Goal: Task Accomplishment & Management: Manage account settings

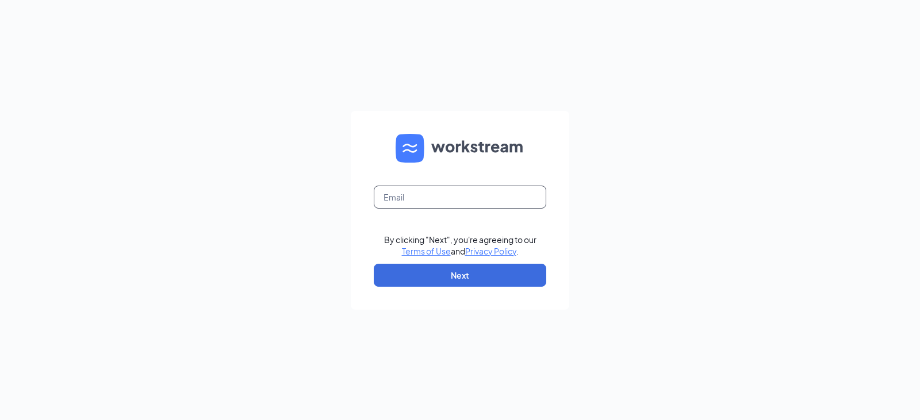
click at [417, 194] on input "text" at bounding box center [460, 197] width 172 height 23
type input "[EMAIL_ADDRESS][DOMAIN_NAME]"
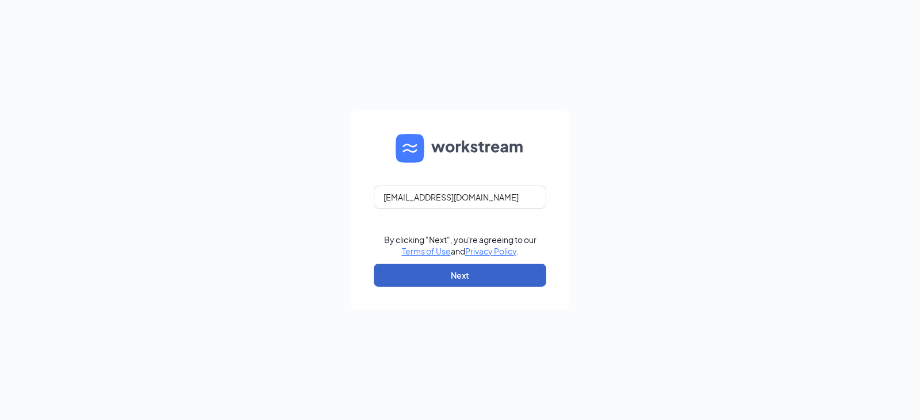
click at [459, 271] on button "Next" at bounding box center [460, 275] width 172 height 23
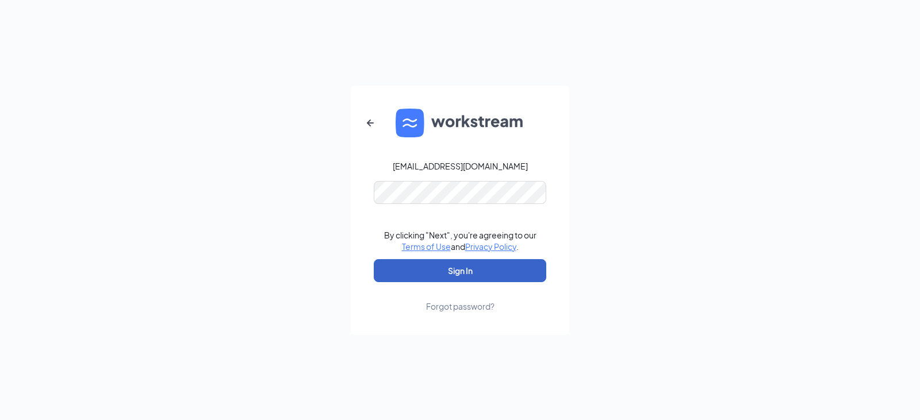
click at [467, 263] on button "Sign In" at bounding box center [460, 270] width 172 height 23
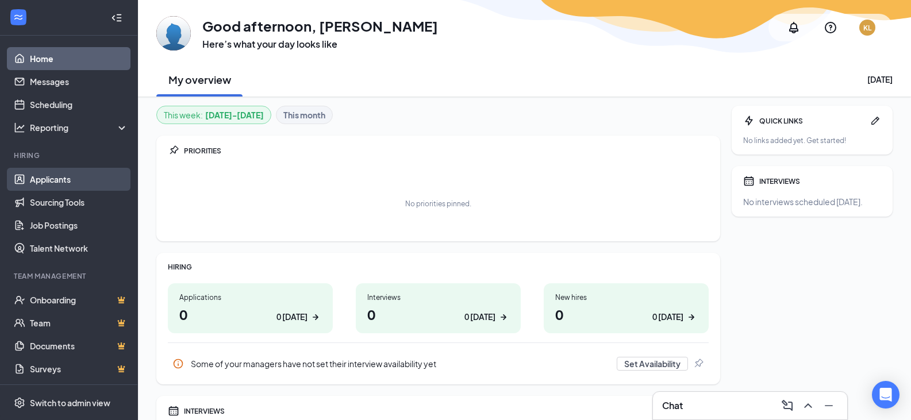
click at [63, 181] on link "Applicants" at bounding box center [79, 179] width 98 height 23
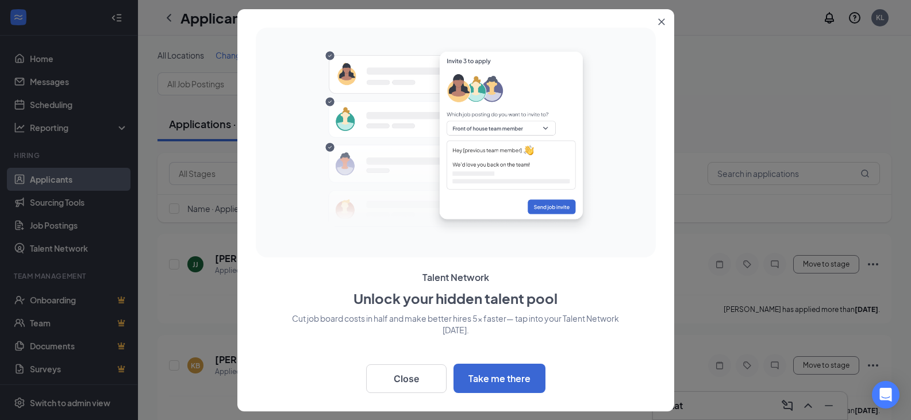
click at [658, 24] on icon "Close" at bounding box center [661, 21] width 7 height 7
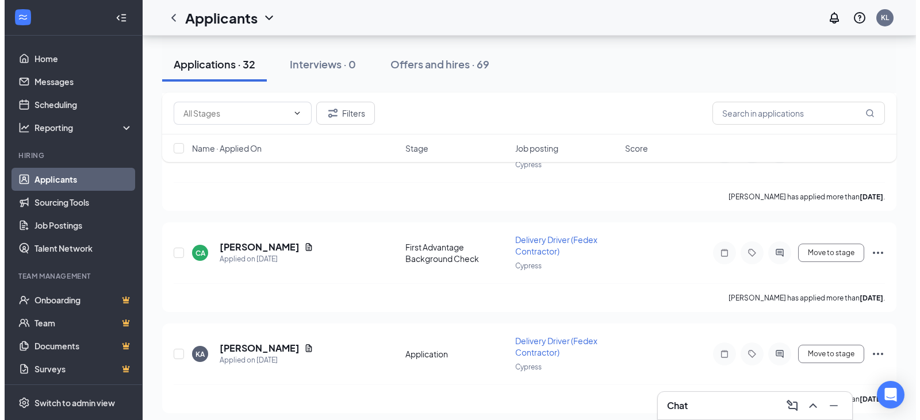
scroll to position [720, 0]
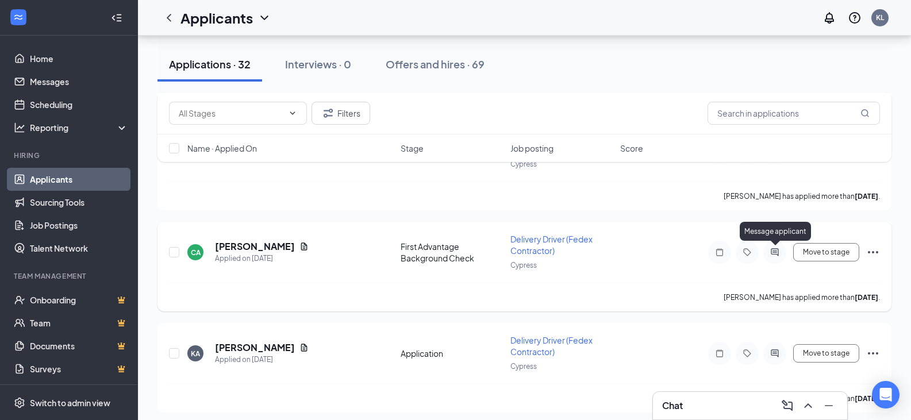
click at [776, 252] on icon "ActiveChat" at bounding box center [774, 251] width 7 height 7
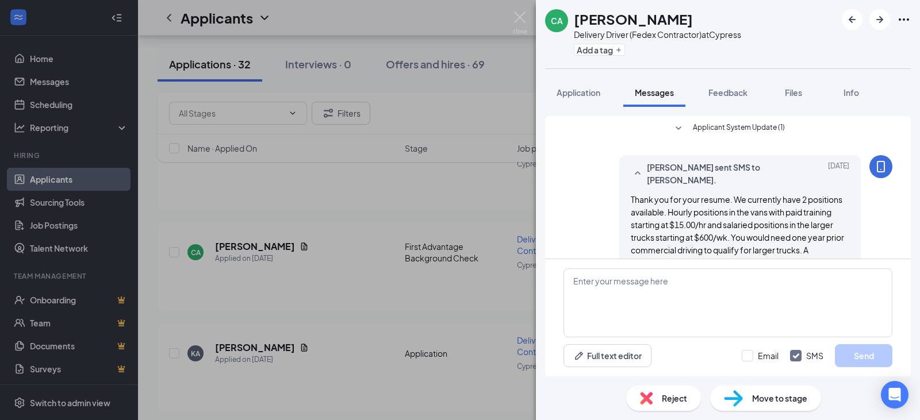
click at [669, 396] on span "Reject" at bounding box center [674, 398] width 25 height 13
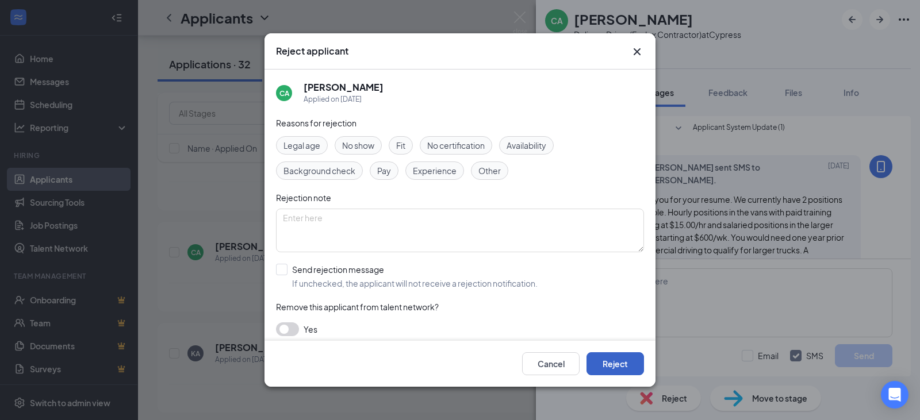
click at [618, 359] on button "Reject" at bounding box center [614, 363] width 57 height 23
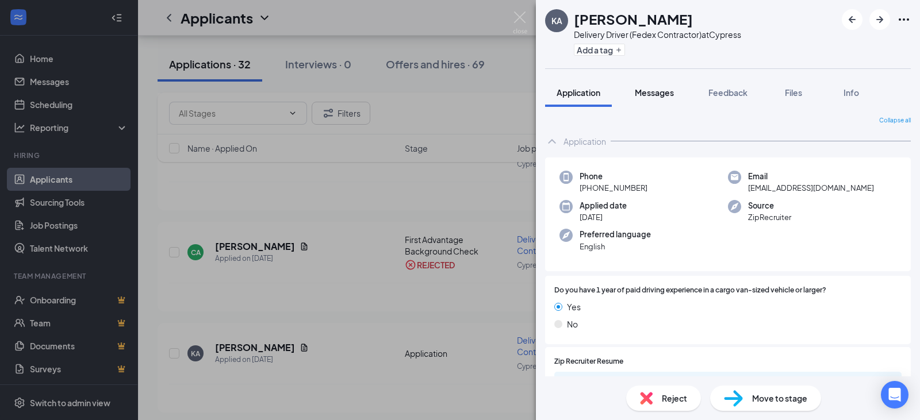
click at [662, 95] on span "Messages" at bounding box center [654, 92] width 39 height 10
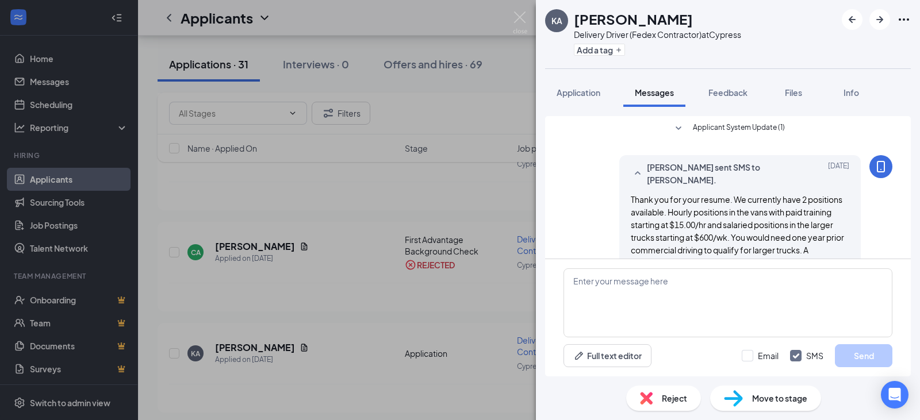
scroll to position [67, 0]
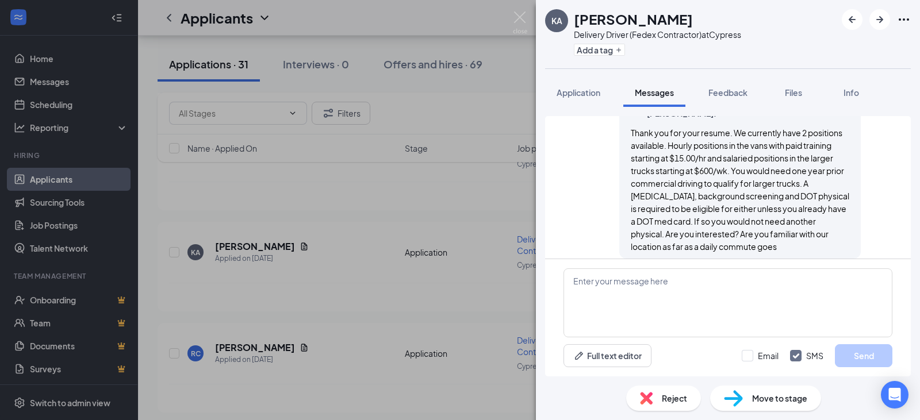
click at [670, 397] on span "Reject" at bounding box center [674, 398] width 25 height 13
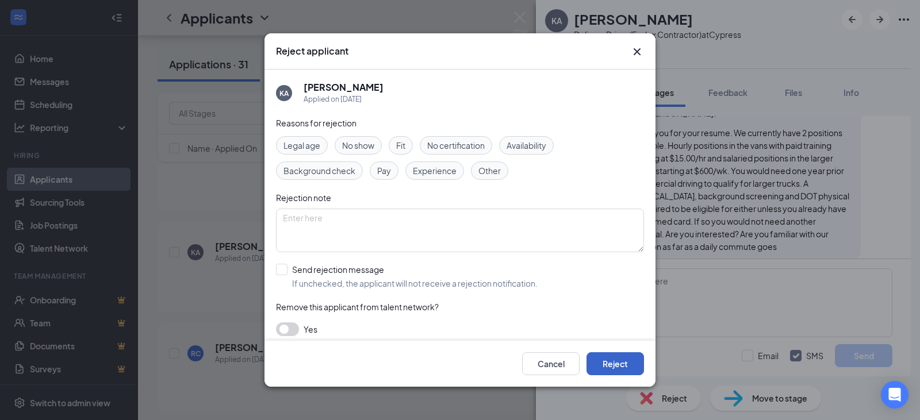
click at [620, 362] on button "Reject" at bounding box center [614, 363] width 57 height 23
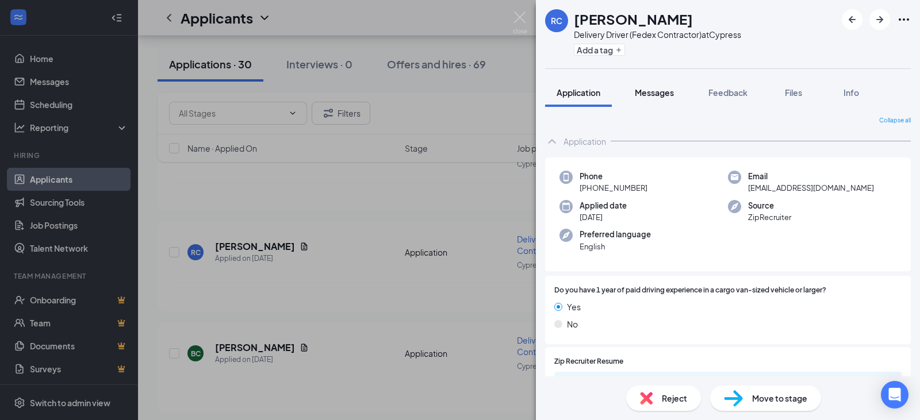
click at [661, 93] on span "Messages" at bounding box center [654, 92] width 39 height 10
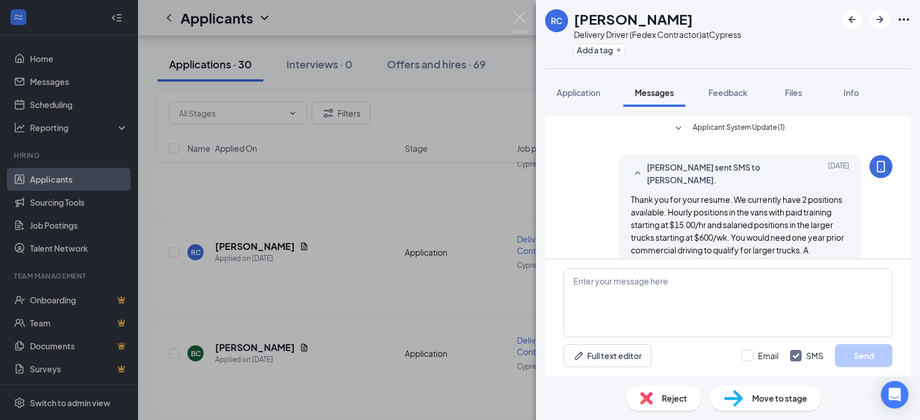
scroll to position [67, 0]
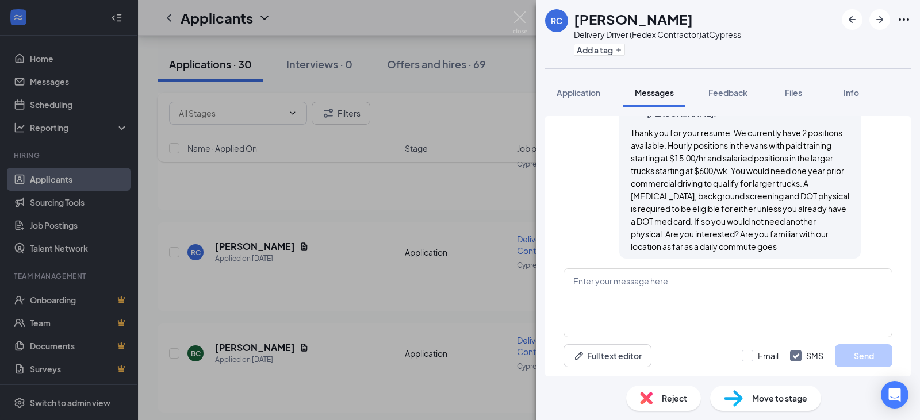
click at [681, 397] on span "Reject" at bounding box center [674, 398] width 25 height 13
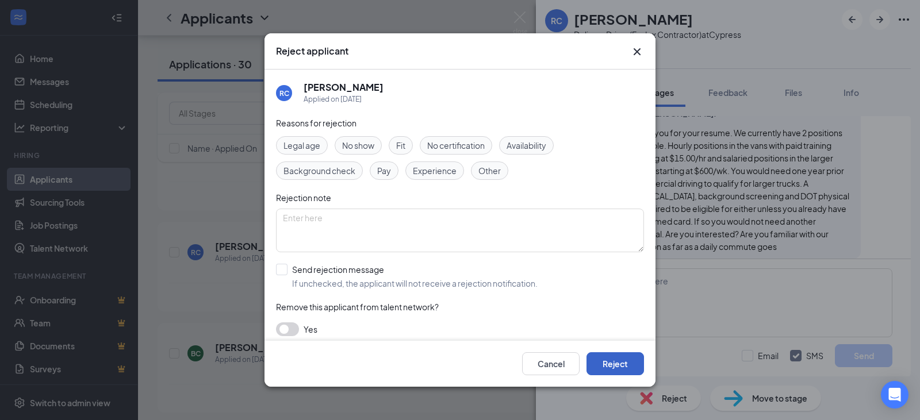
click at [615, 358] on button "Reject" at bounding box center [614, 363] width 57 height 23
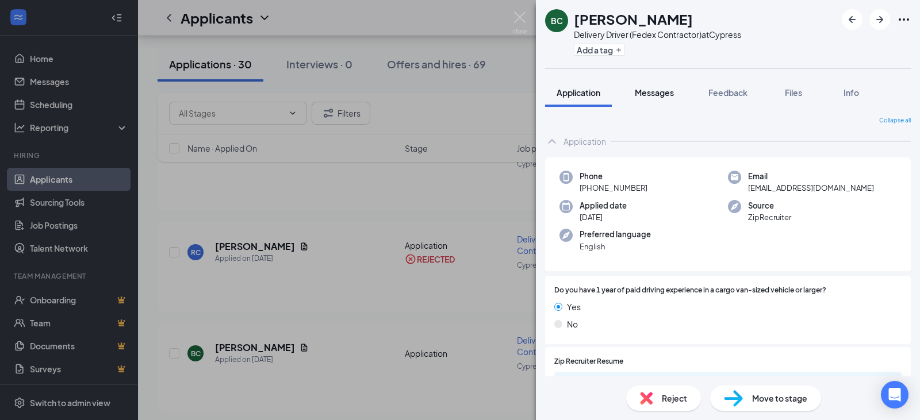
click at [663, 93] on span "Messages" at bounding box center [654, 92] width 39 height 10
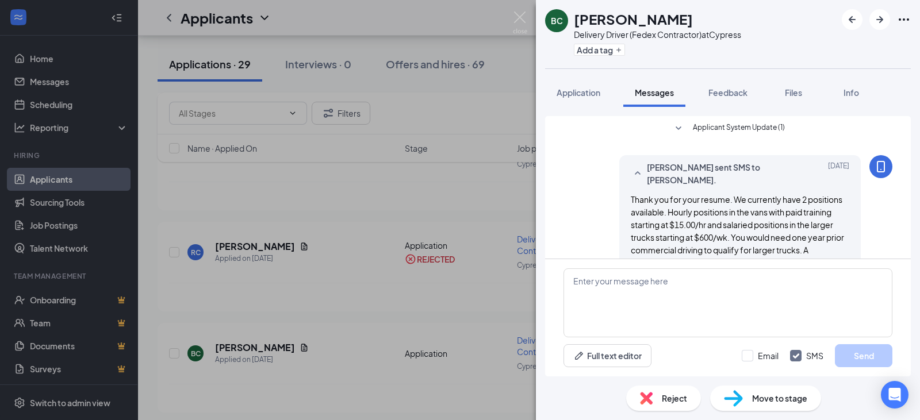
scroll to position [67, 0]
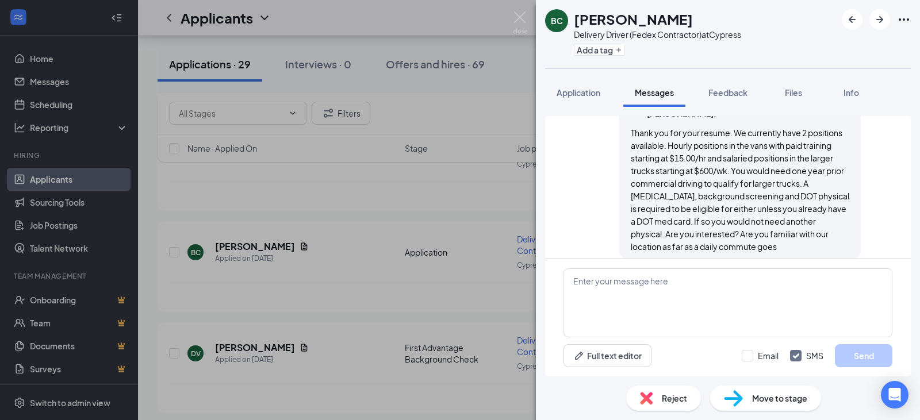
click at [673, 397] on span "Reject" at bounding box center [674, 398] width 25 height 13
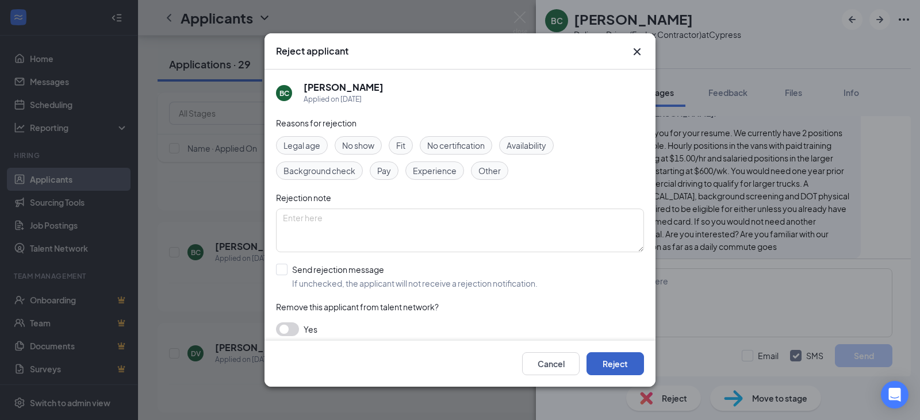
click at [617, 359] on button "Reject" at bounding box center [614, 363] width 57 height 23
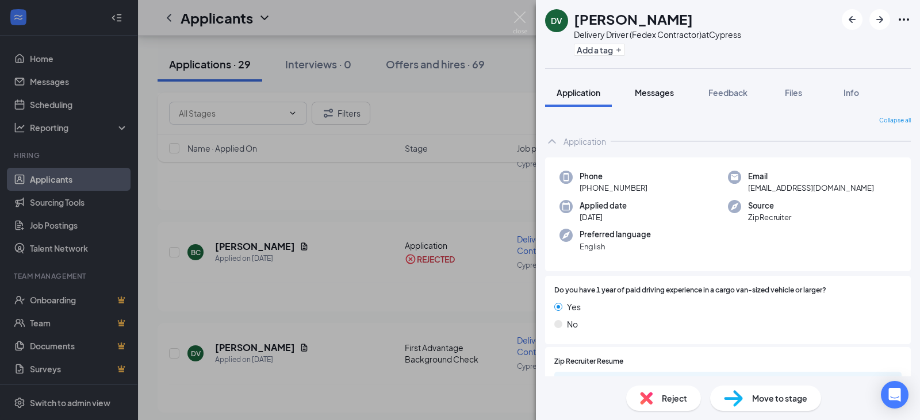
click at [664, 97] on span "Messages" at bounding box center [654, 92] width 39 height 10
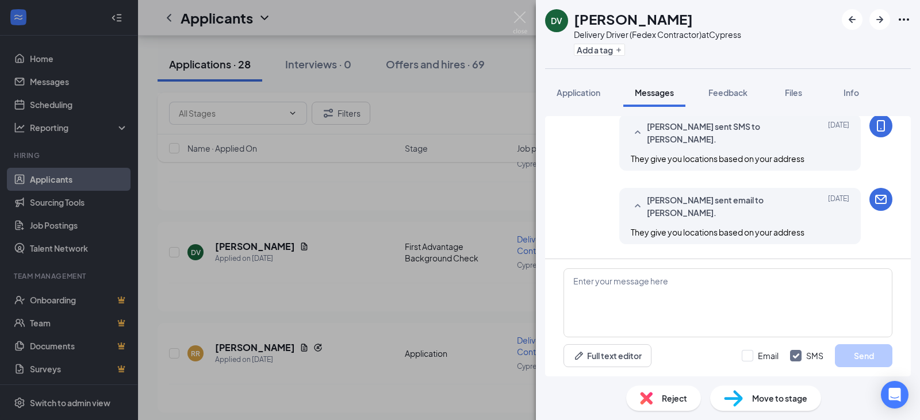
scroll to position [616, 0]
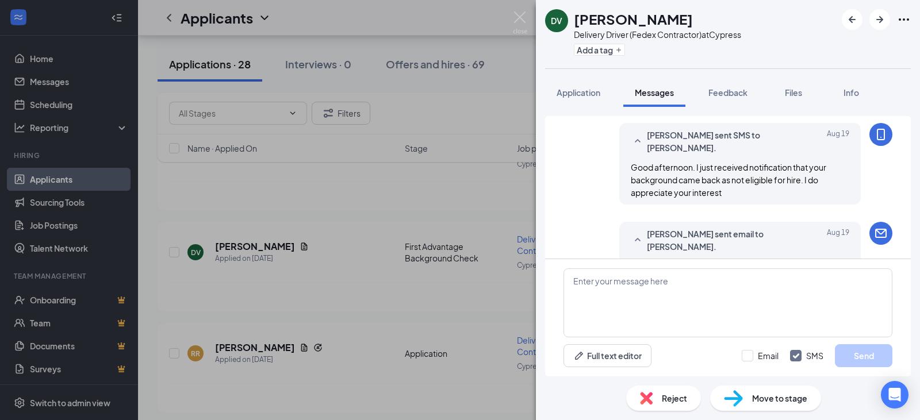
click at [674, 400] on span "Reject" at bounding box center [674, 398] width 25 height 13
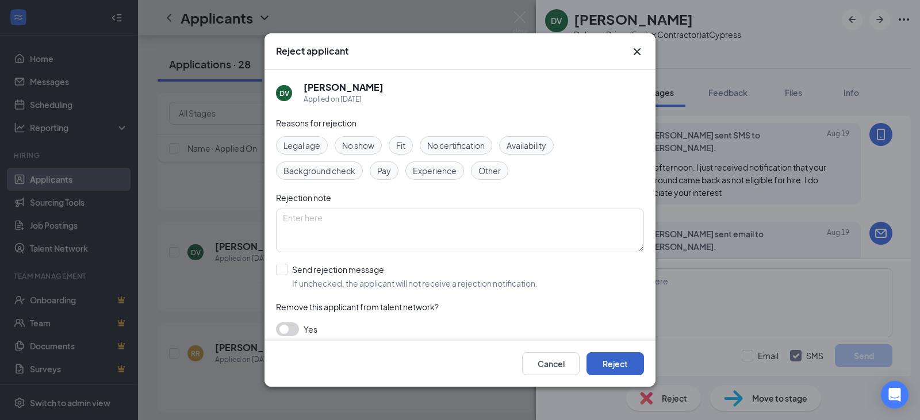
click at [624, 362] on button "Reject" at bounding box center [614, 363] width 57 height 23
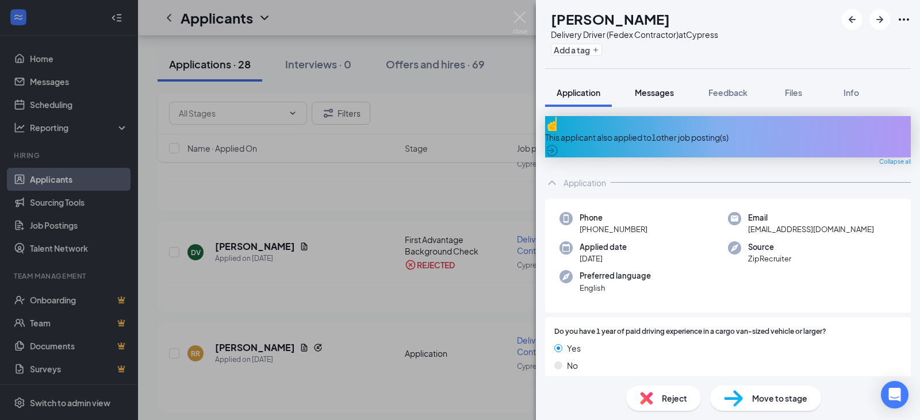
click at [655, 93] on span "Messages" at bounding box center [654, 92] width 39 height 10
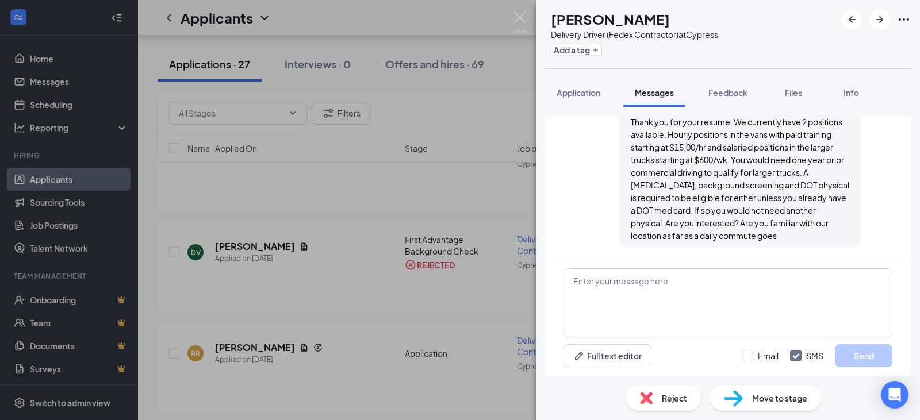
scroll to position [140, 0]
click at [672, 399] on span "Reject" at bounding box center [674, 398] width 25 height 13
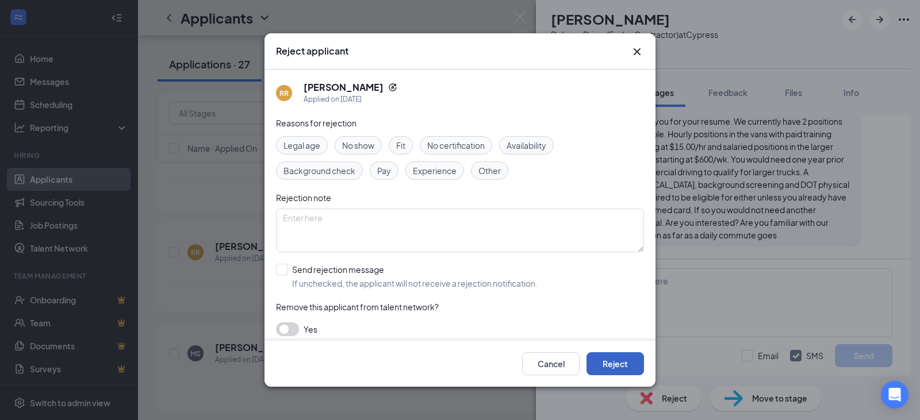
click at [618, 362] on button "Reject" at bounding box center [614, 363] width 57 height 23
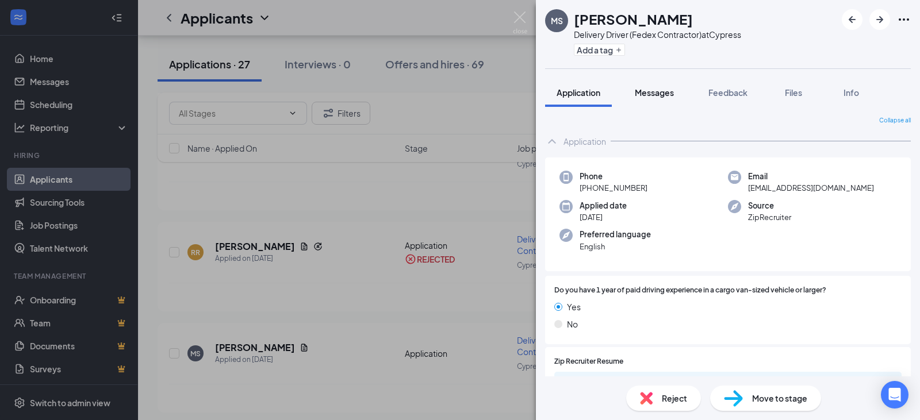
click at [659, 93] on span "Messages" at bounding box center [654, 92] width 39 height 10
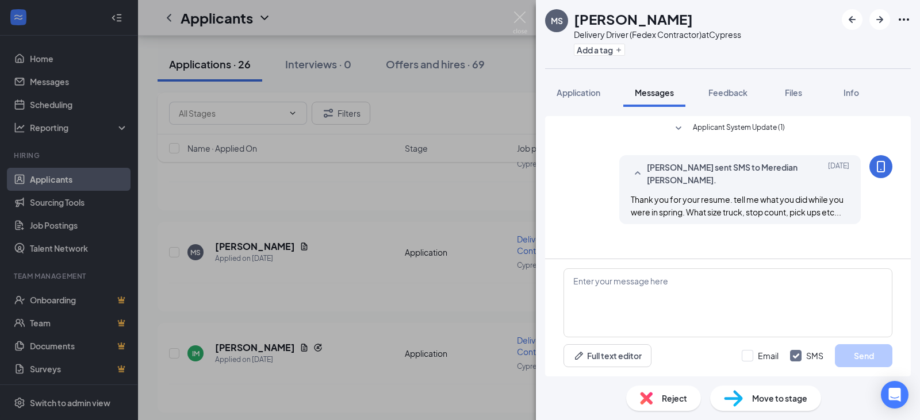
click at [672, 398] on span "Reject" at bounding box center [674, 398] width 25 height 13
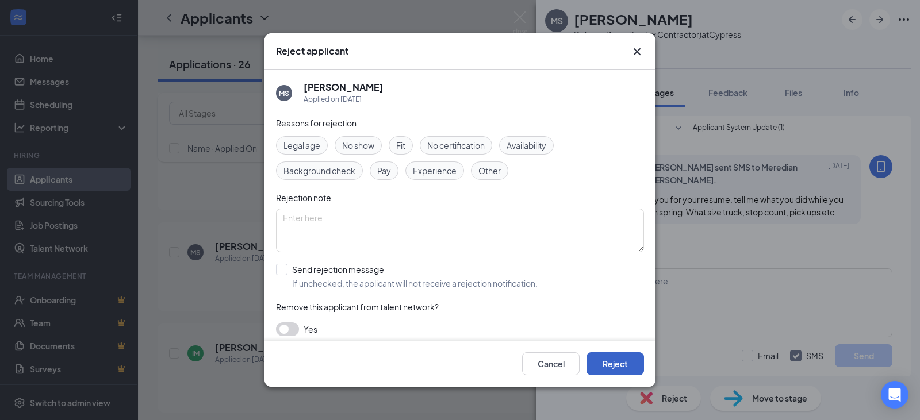
click at [623, 358] on button "Reject" at bounding box center [614, 363] width 57 height 23
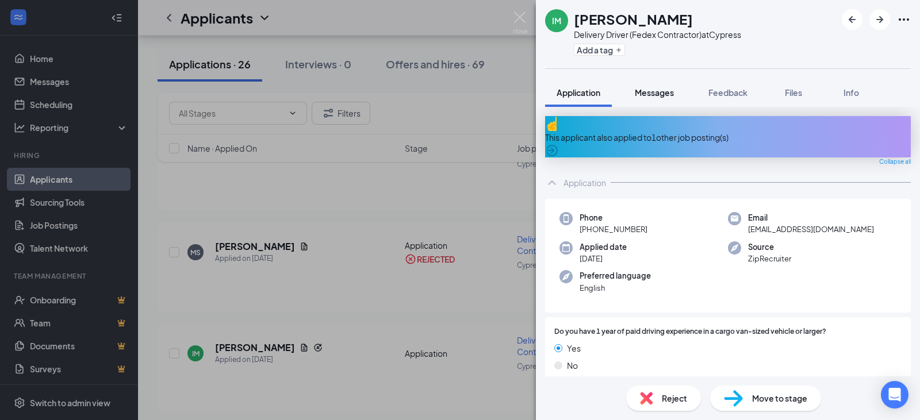
click at [661, 92] on span "Messages" at bounding box center [654, 92] width 39 height 10
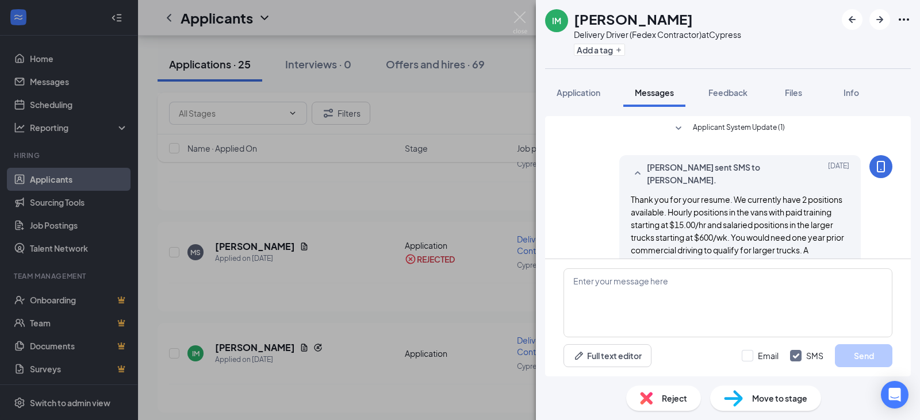
scroll to position [67, 0]
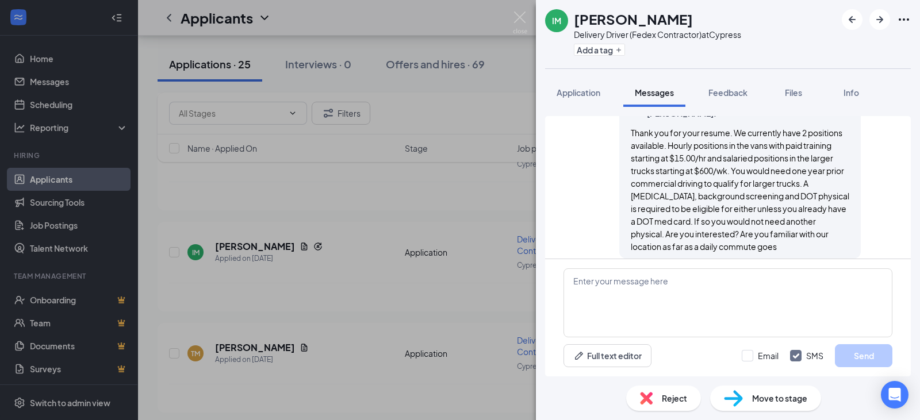
click at [666, 397] on span "Reject" at bounding box center [674, 398] width 25 height 13
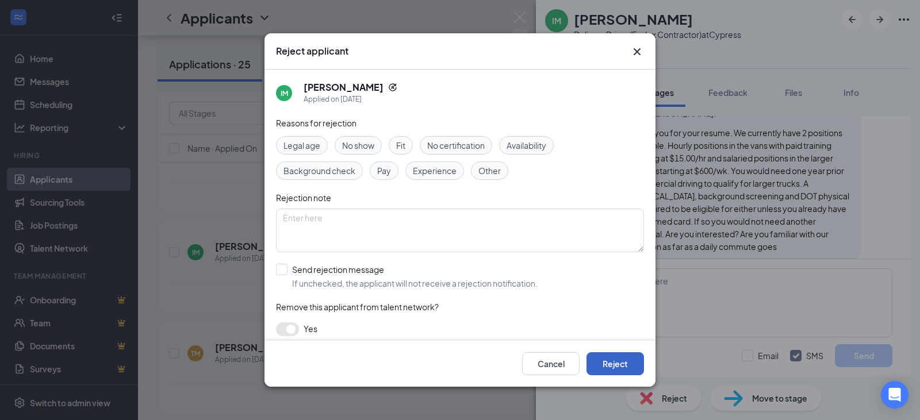
click at [620, 362] on button "Reject" at bounding box center [614, 363] width 57 height 23
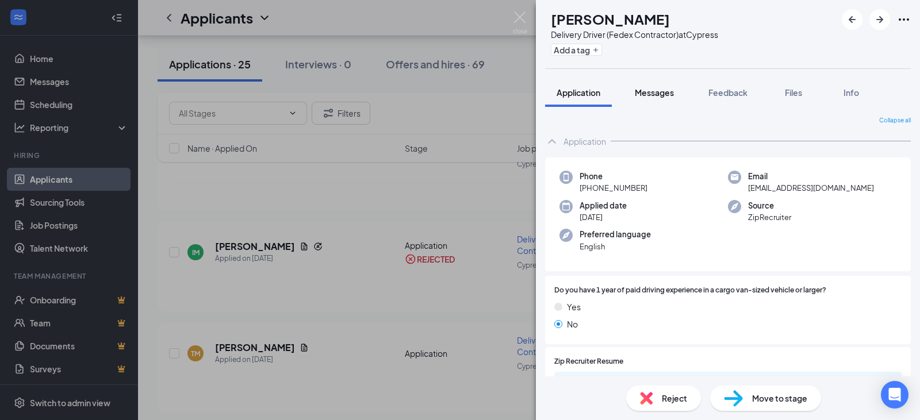
click at [657, 87] on span "Messages" at bounding box center [654, 92] width 39 height 10
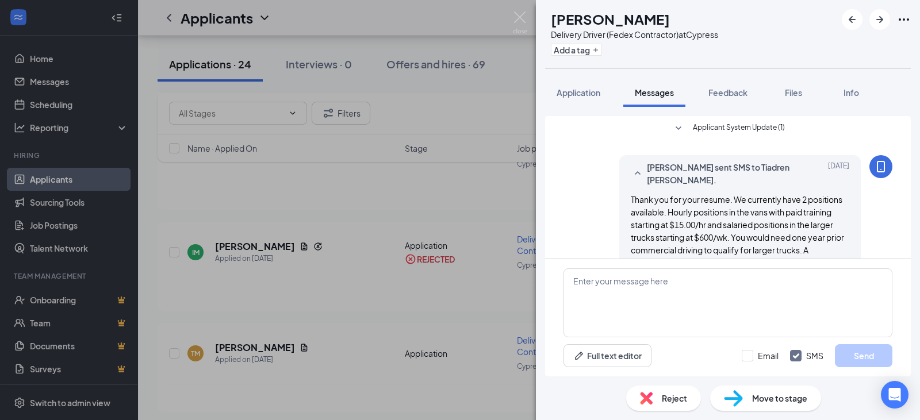
scroll to position [78, 0]
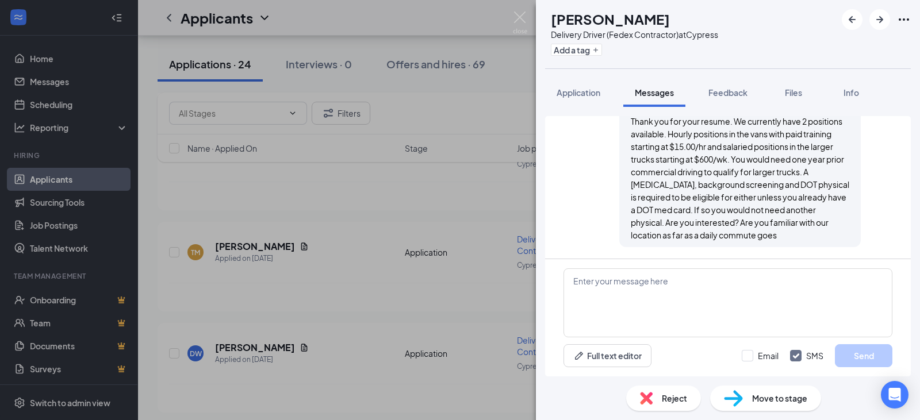
click at [665, 398] on span "Reject" at bounding box center [674, 398] width 25 height 13
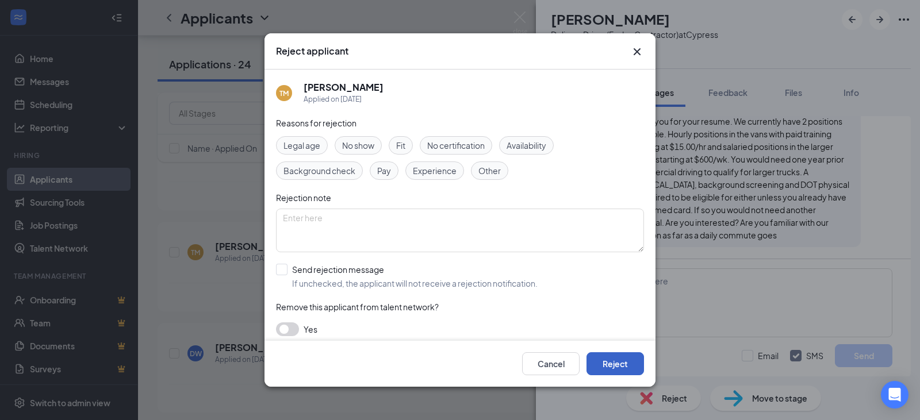
click at [621, 361] on button "Reject" at bounding box center [614, 363] width 57 height 23
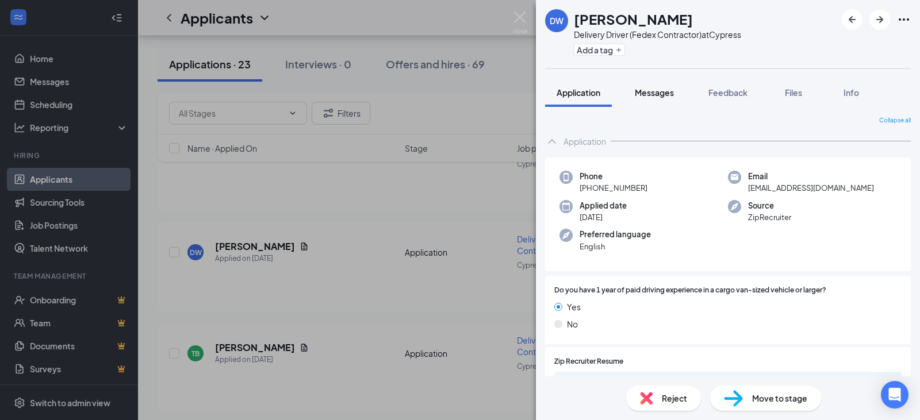
click at [657, 93] on span "Messages" at bounding box center [654, 92] width 39 height 10
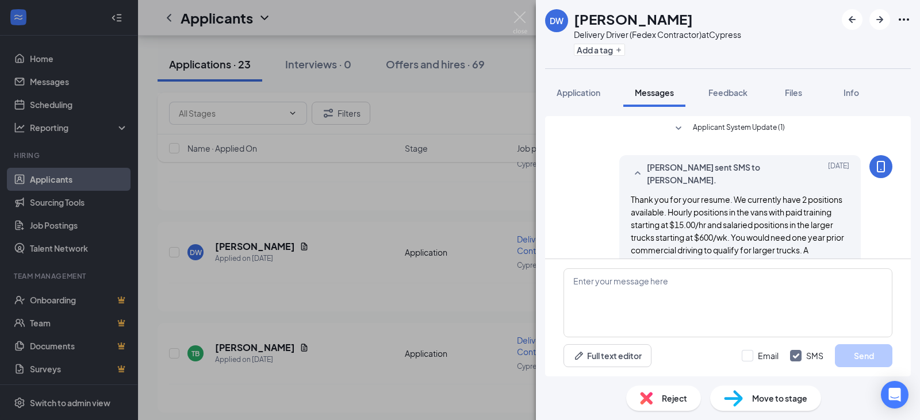
scroll to position [67, 0]
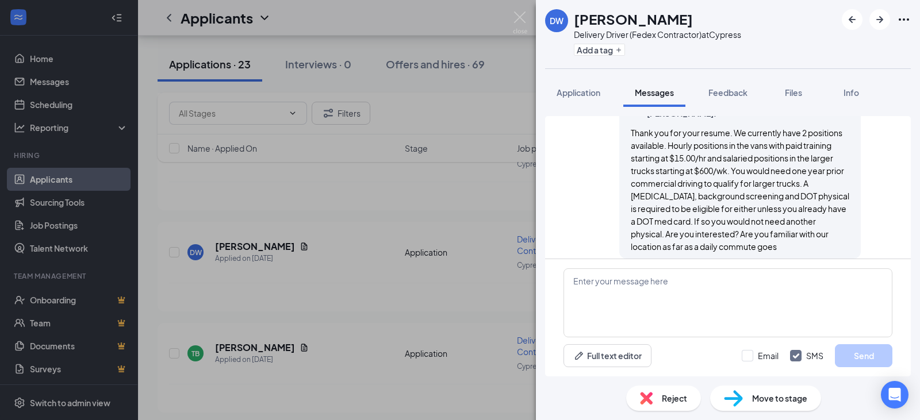
click at [670, 394] on span "Reject" at bounding box center [674, 398] width 25 height 13
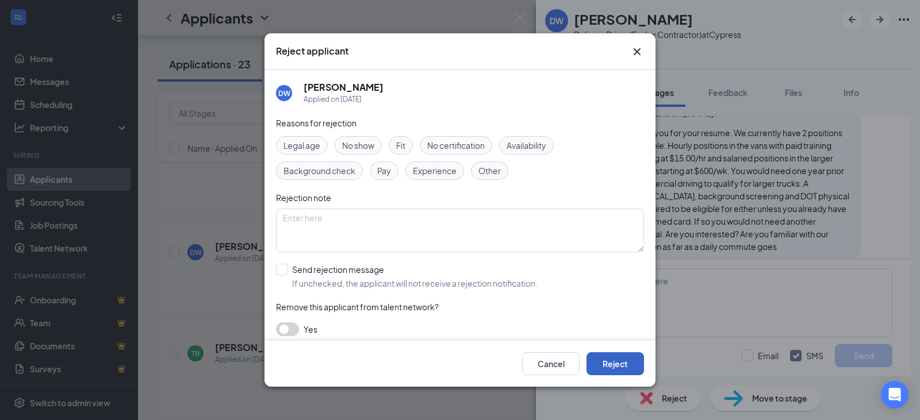
click at [620, 363] on button "Reject" at bounding box center [614, 363] width 57 height 23
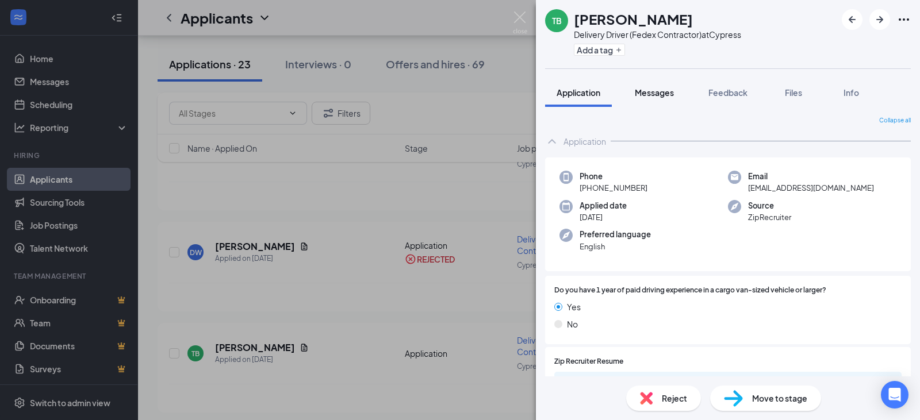
click at [658, 93] on span "Messages" at bounding box center [654, 92] width 39 height 10
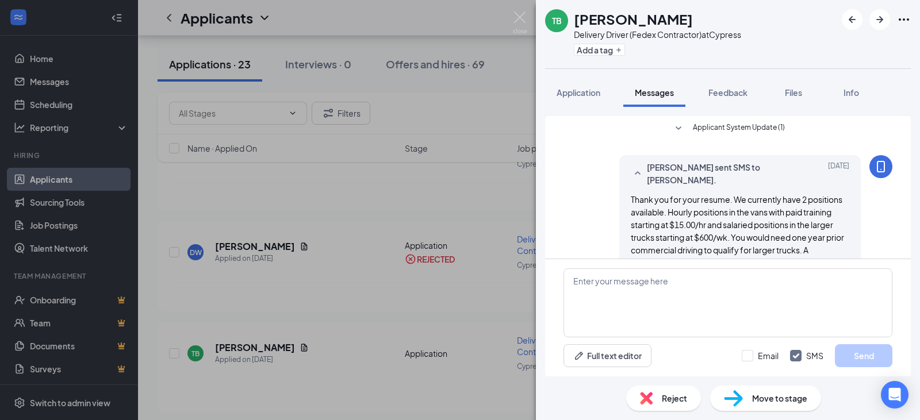
scroll to position [67, 0]
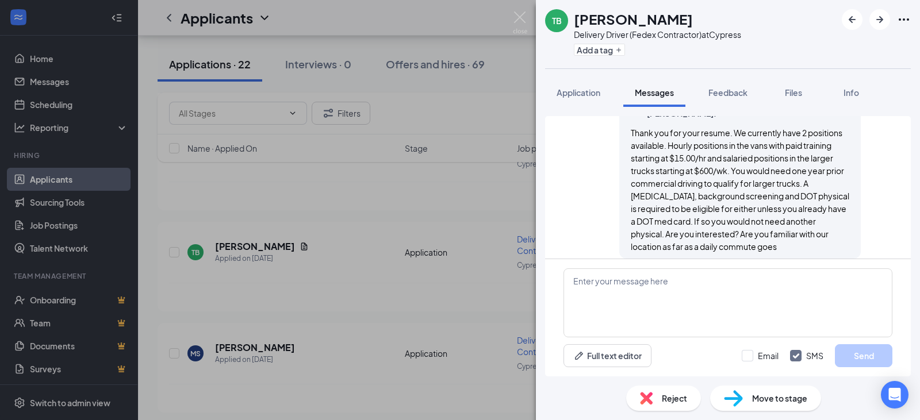
click at [670, 396] on span "Reject" at bounding box center [674, 398] width 25 height 13
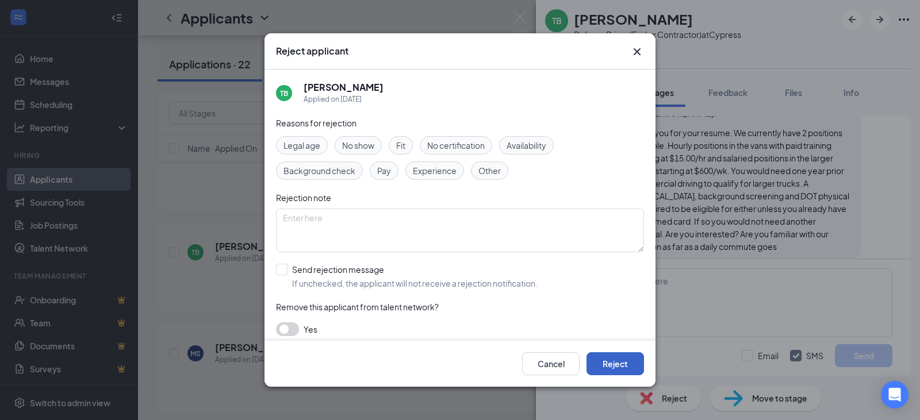
click at [626, 359] on button "Reject" at bounding box center [614, 363] width 57 height 23
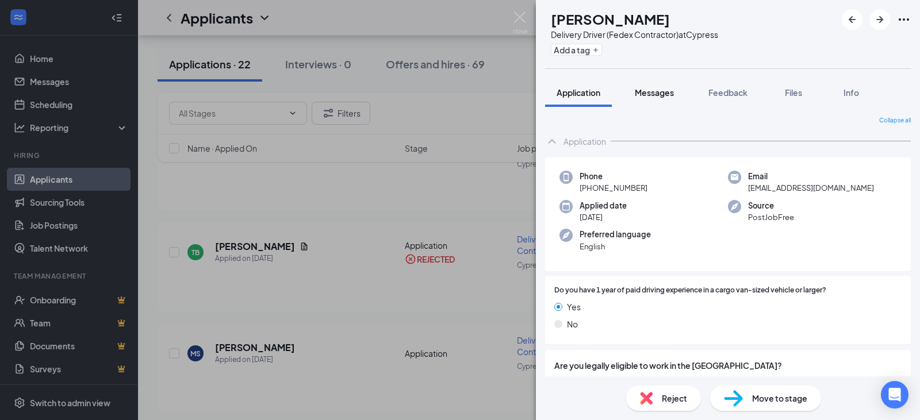
click at [668, 93] on span "Messages" at bounding box center [654, 92] width 39 height 10
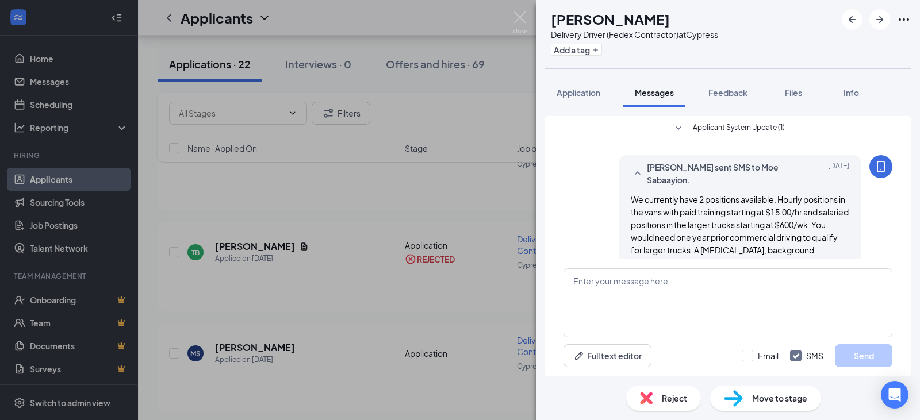
scroll to position [67, 0]
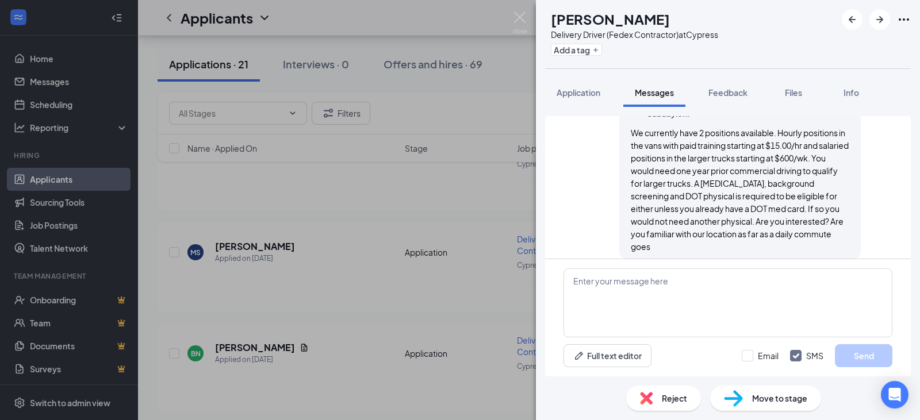
click at [680, 396] on span "Reject" at bounding box center [674, 398] width 25 height 13
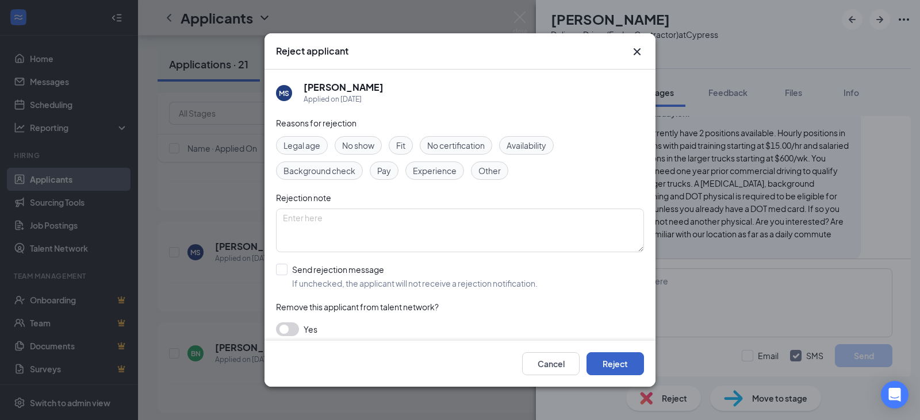
click at [619, 364] on button "Reject" at bounding box center [614, 363] width 57 height 23
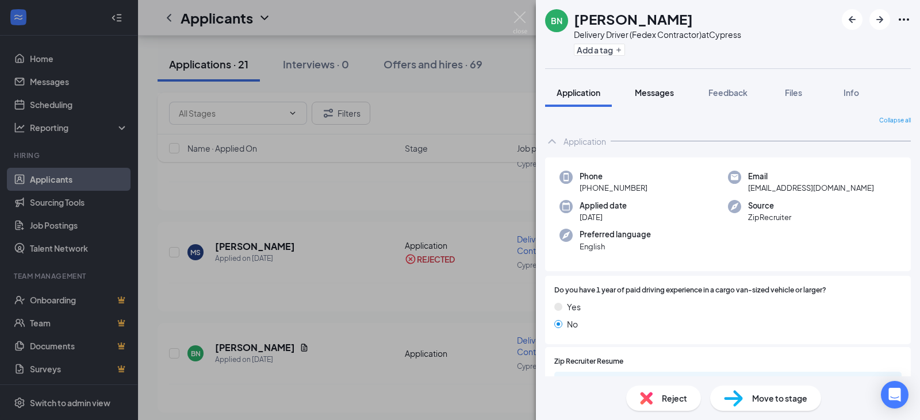
click at [662, 95] on span "Messages" at bounding box center [654, 92] width 39 height 10
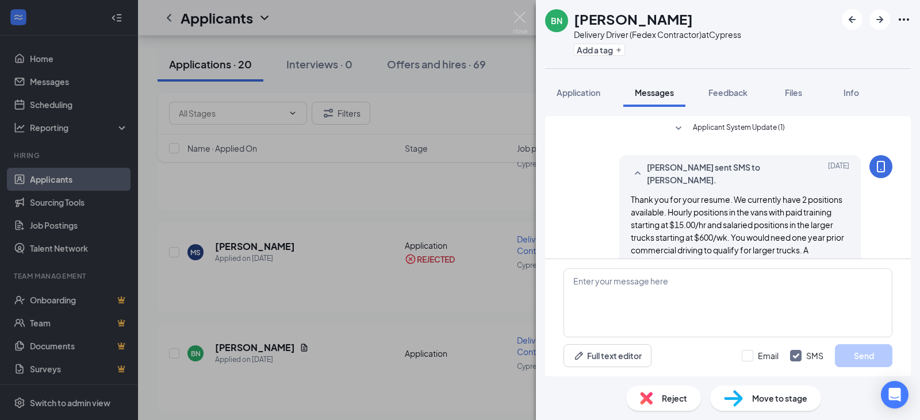
scroll to position [67, 0]
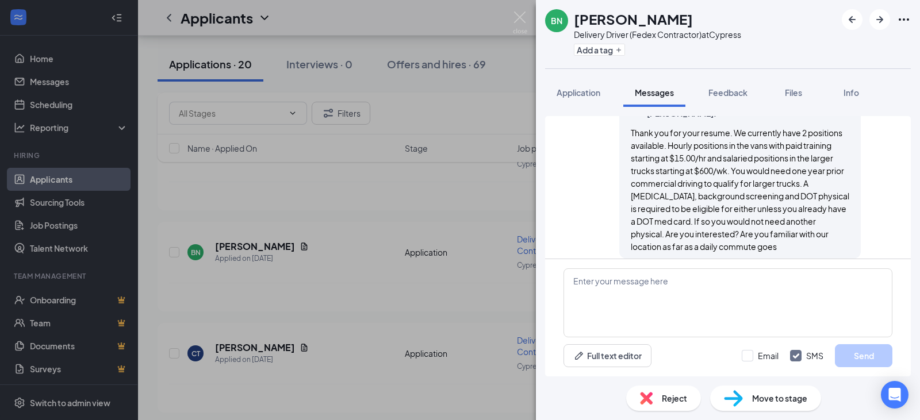
click at [676, 400] on span "Reject" at bounding box center [674, 398] width 25 height 13
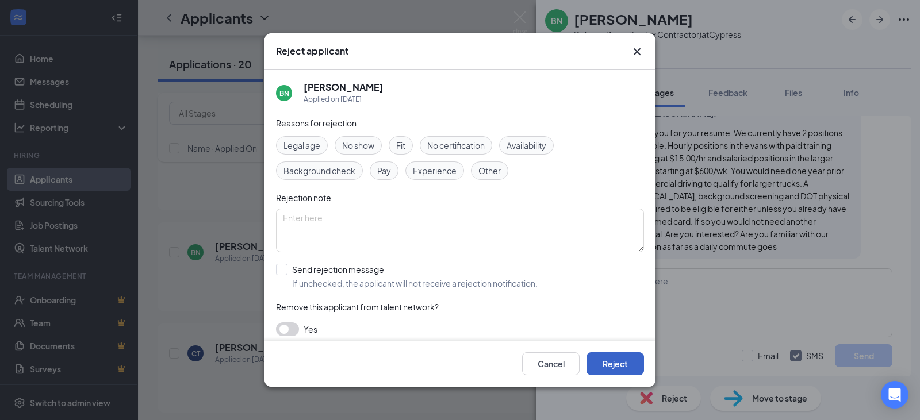
click at [624, 361] on button "Reject" at bounding box center [614, 363] width 57 height 23
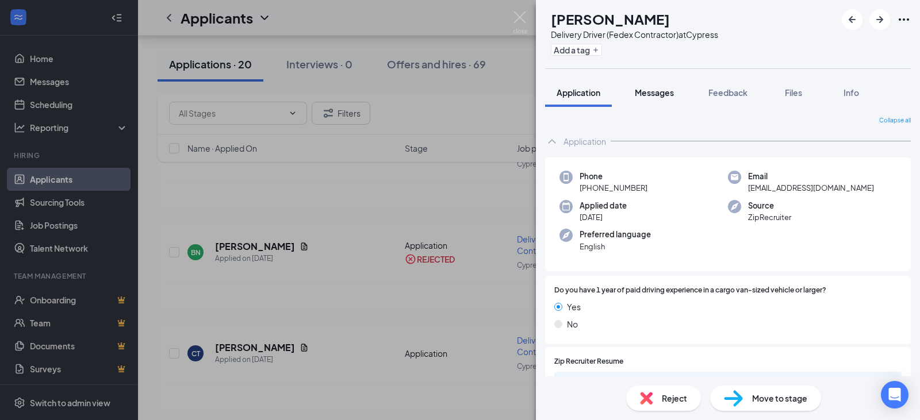
click at [670, 95] on span "Messages" at bounding box center [654, 92] width 39 height 10
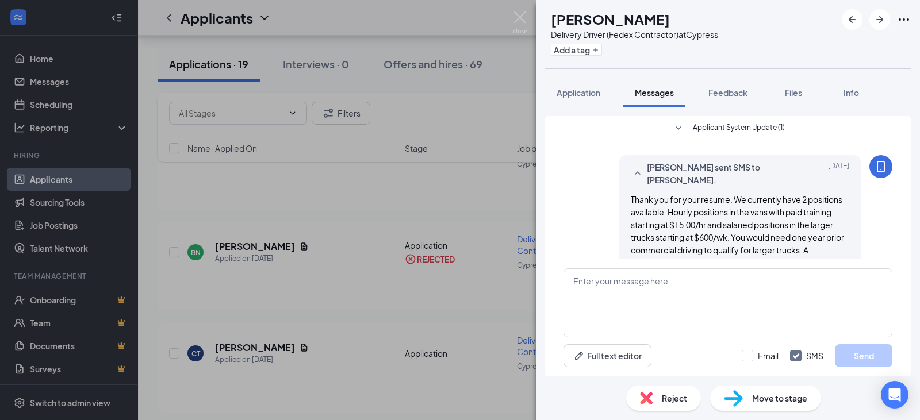
scroll to position [67, 0]
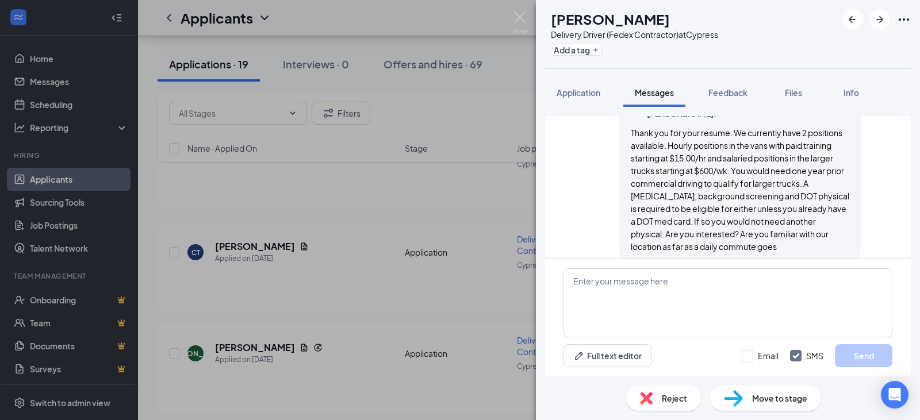
click at [680, 399] on span "Reject" at bounding box center [674, 398] width 25 height 13
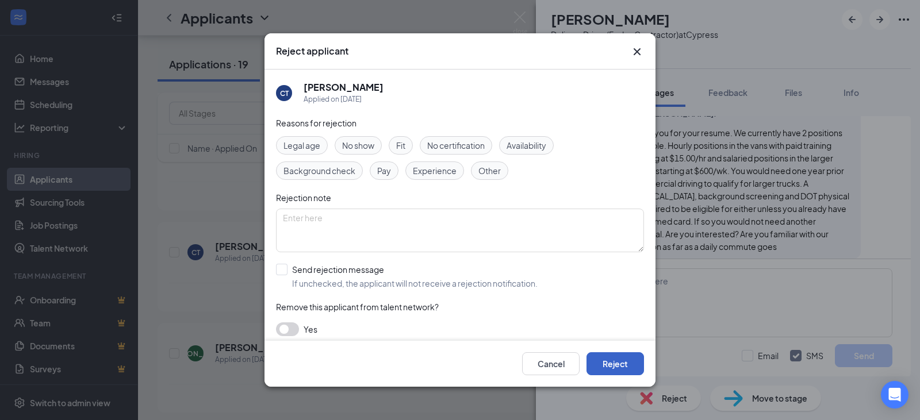
click at [622, 367] on button "Reject" at bounding box center [614, 363] width 57 height 23
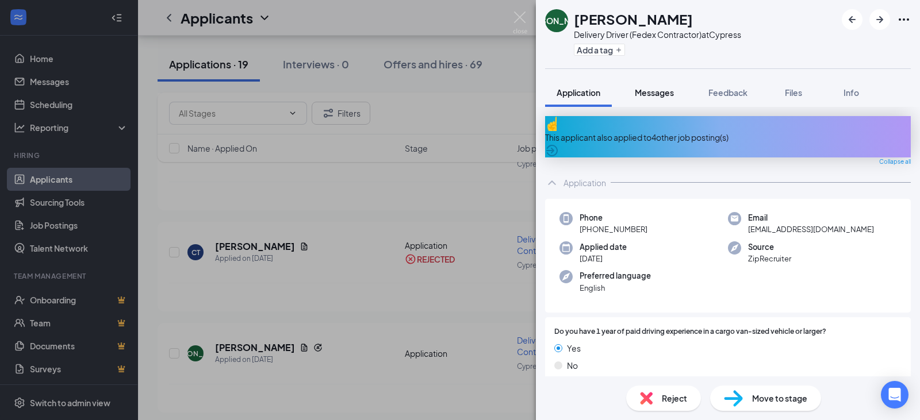
click at [665, 94] on span "Messages" at bounding box center [654, 92] width 39 height 10
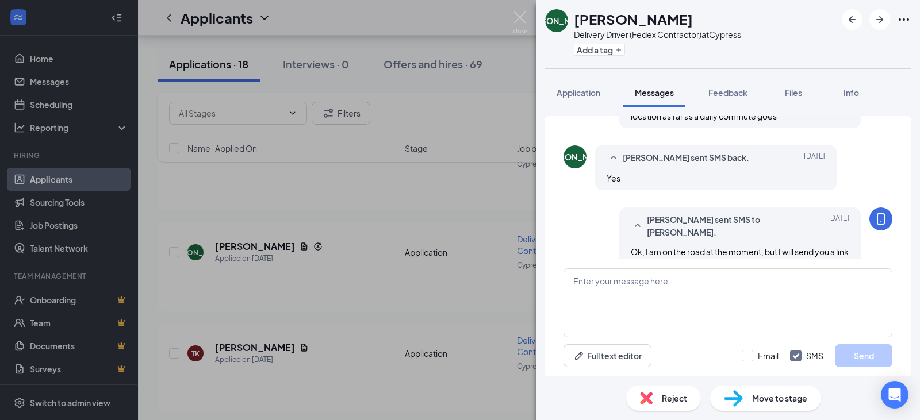
scroll to position [186, 0]
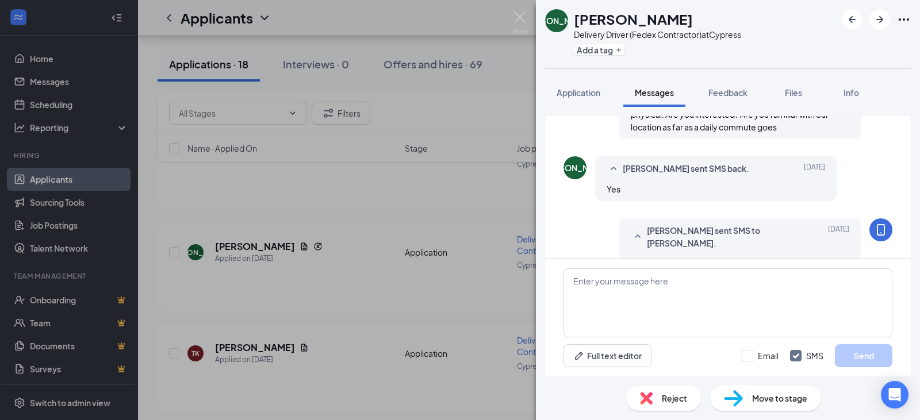
click at [677, 400] on span "Reject" at bounding box center [674, 398] width 25 height 13
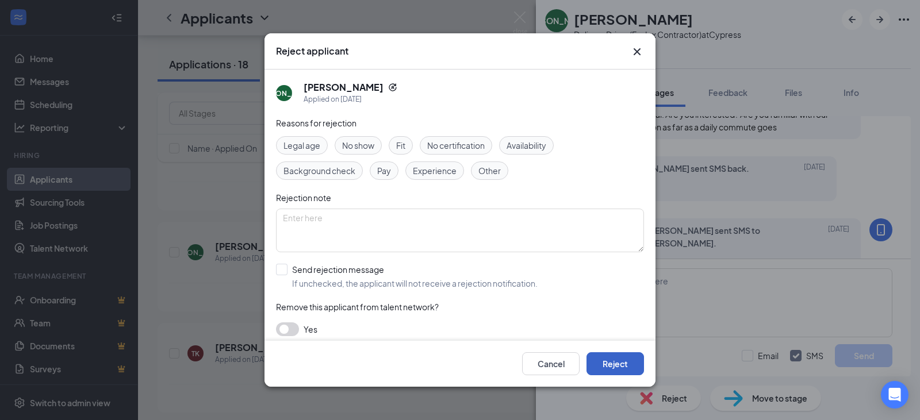
click at [615, 357] on button "Reject" at bounding box center [614, 363] width 57 height 23
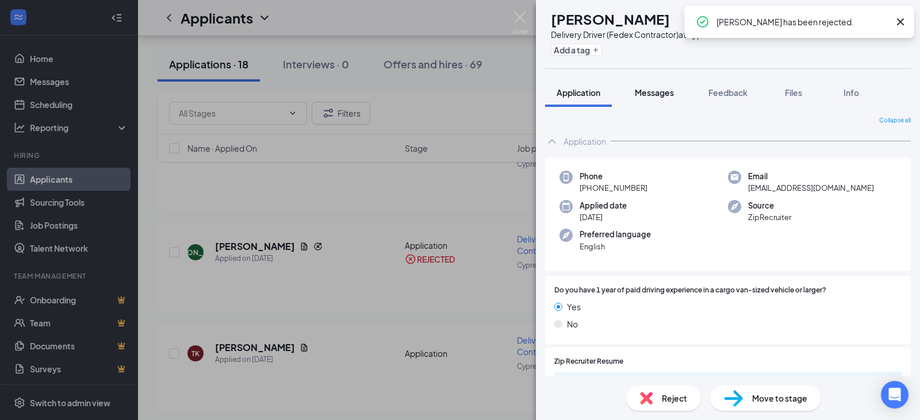
click at [663, 93] on span "Messages" at bounding box center [654, 92] width 39 height 10
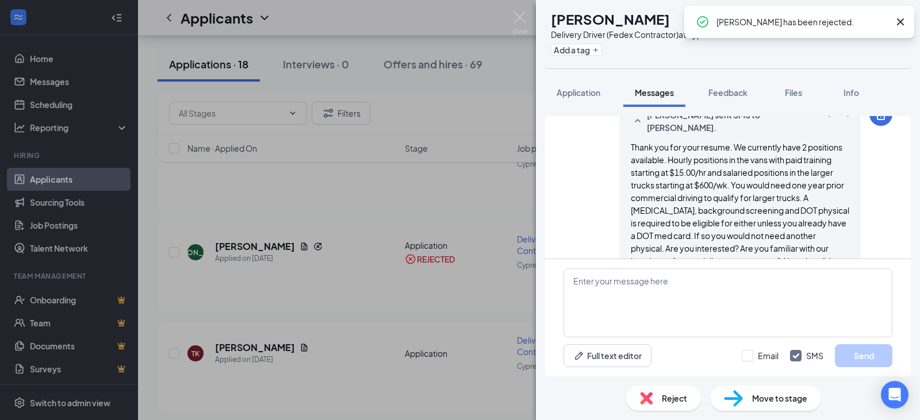
scroll to position [79, 0]
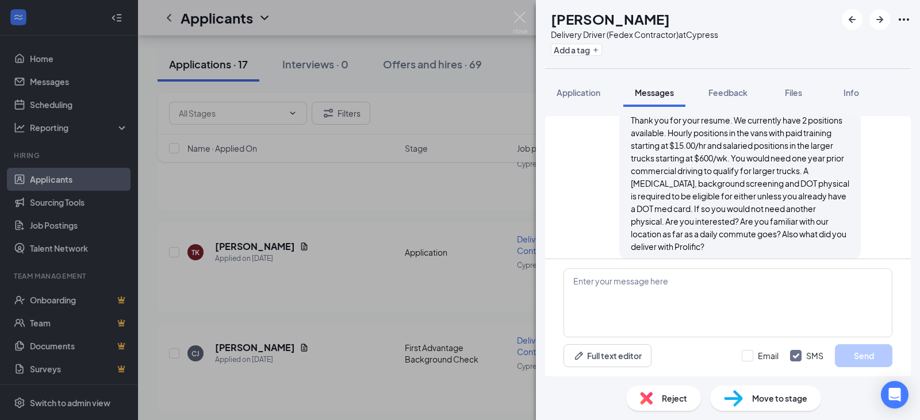
click at [672, 396] on span "Reject" at bounding box center [674, 398] width 25 height 13
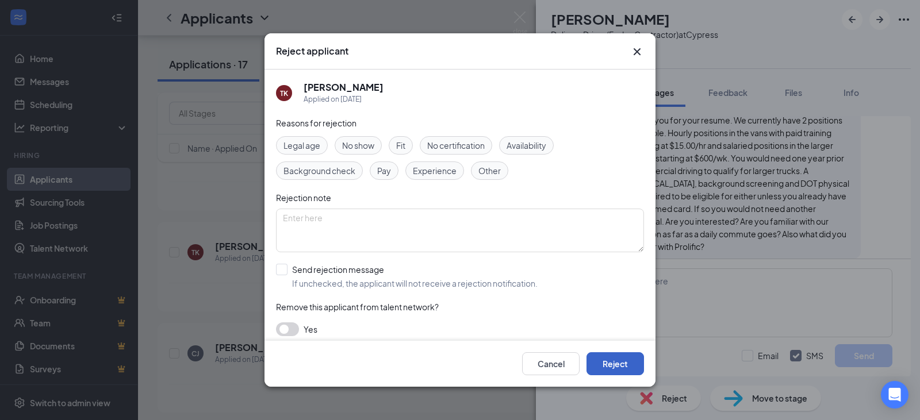
click at [618, 362] on button "Reject" at bounding box center [614, 363] width 57 height 23
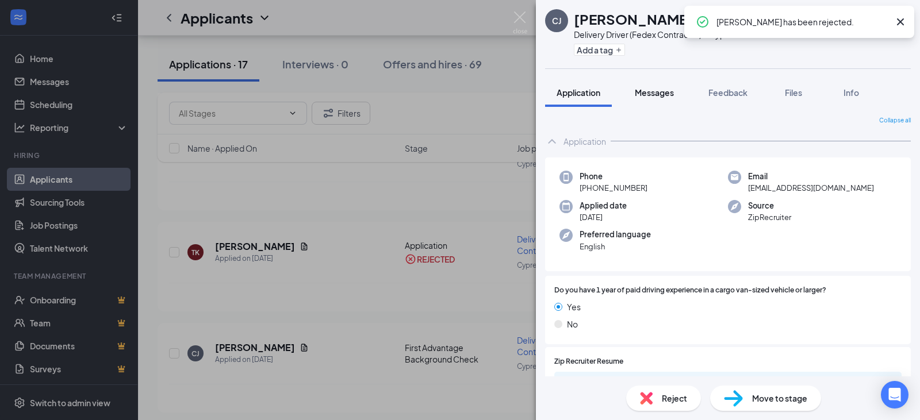
click at [651, 89] on span "Messages" at bounding box center [654, 92] width 39 height 10
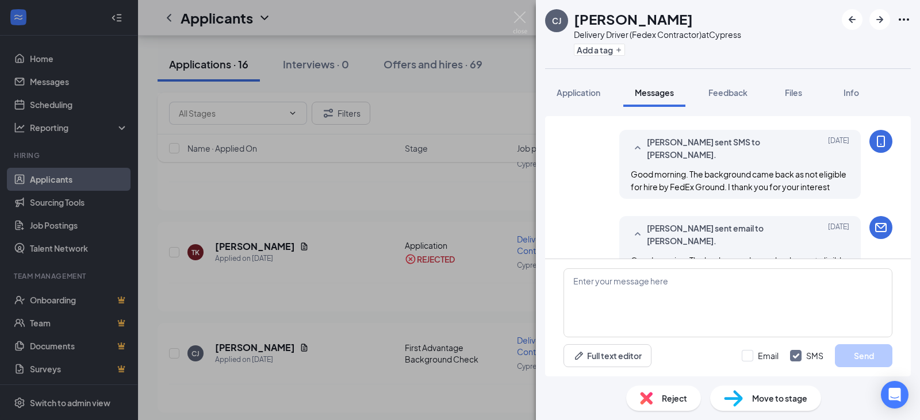
scroll to position [630, 0]
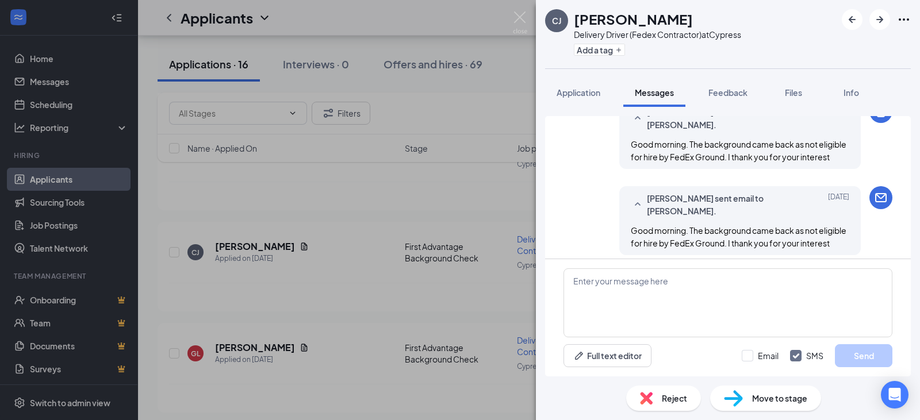
click at [677, 395] on span "Reject" at bounding box center [674, 398] width 25 height 13
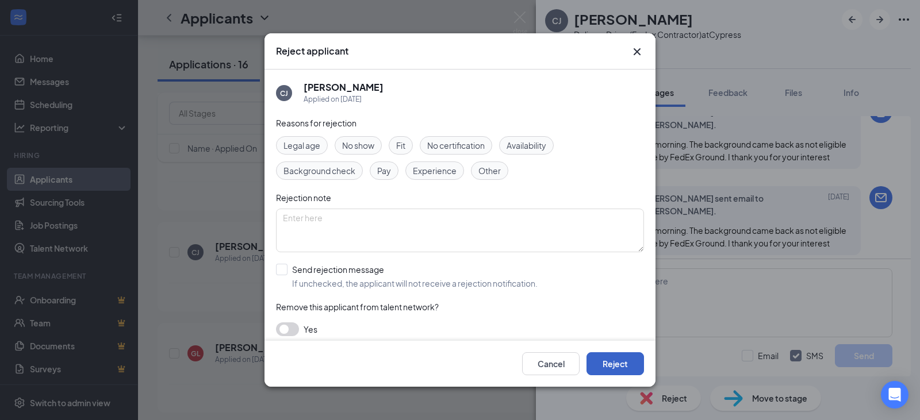
click at [625, 363] on button "Reject" at bounding box center [614, 363] width 57 height 23
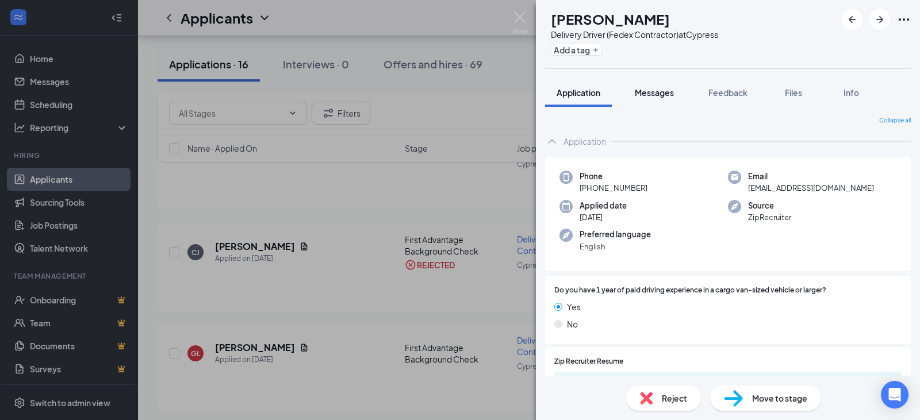
click at [668, 91] on span "Messages" at bounding box center [654, 92] width 39 height 10
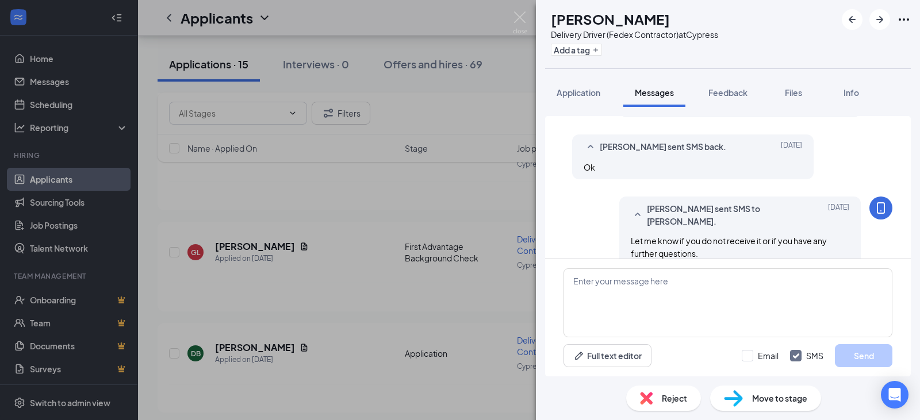
scroll to position [331, 0]
